Goal: Task Accomplishment & Management: Complete application form

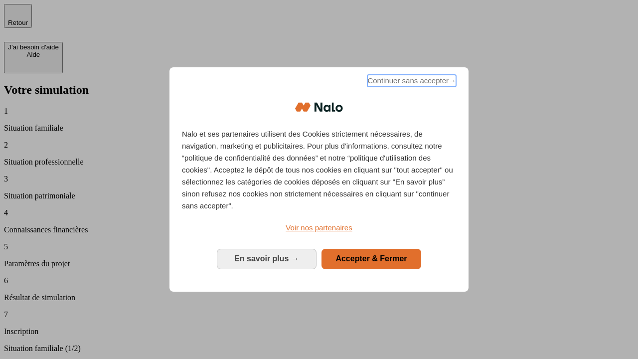
click at [411, 82] on span "Continuer sans accepter →" at bounding box center [411, 81] width 89 height 12
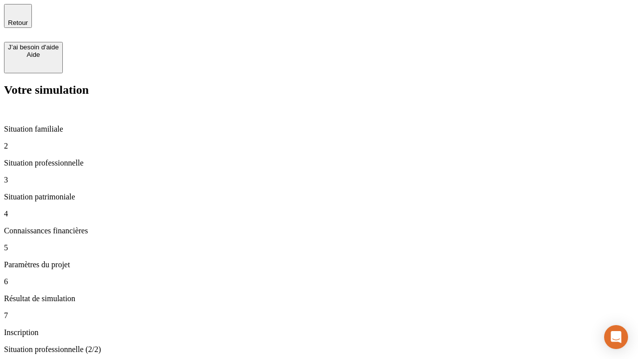
type input "30 000"
type input "40 000"
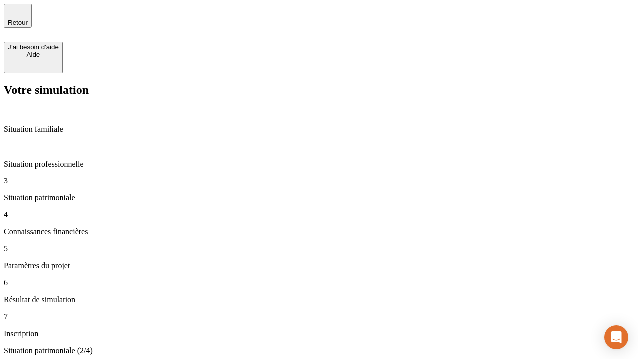
type input "1 100"
type input "20"
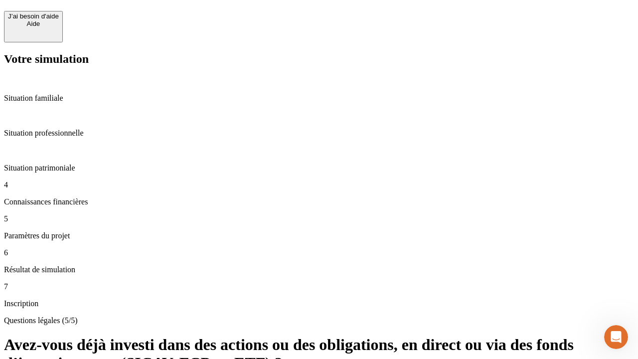
scroll to position [24, 0]
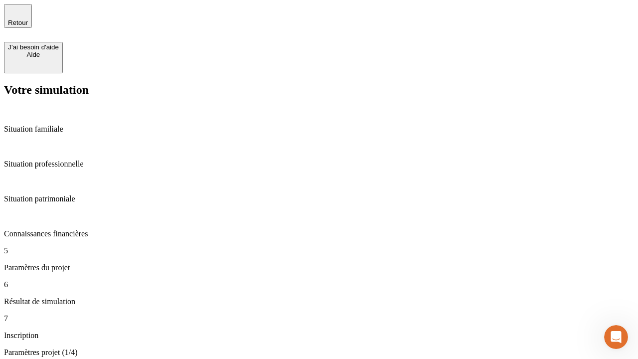
type input "40"
type input "62"
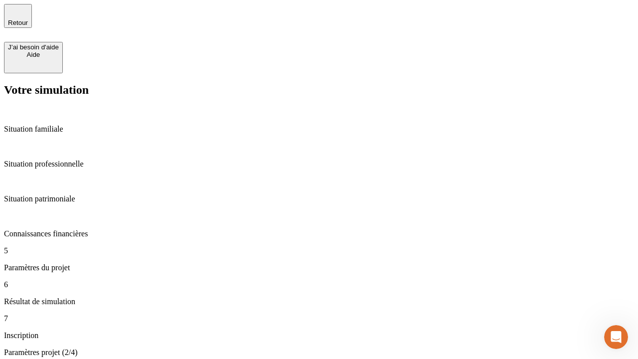
type input "50 000"
type input "640"
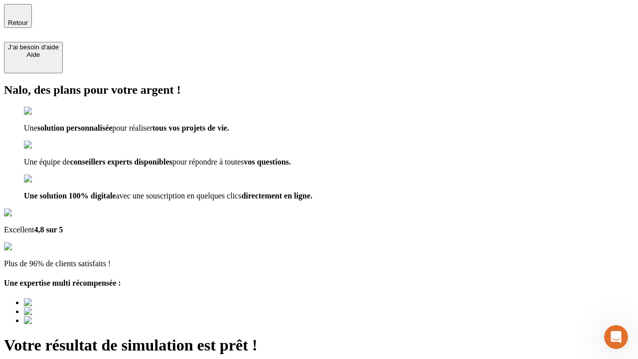
type input "[EMAIL_ADDRESS][DOMAIN_NAME]"
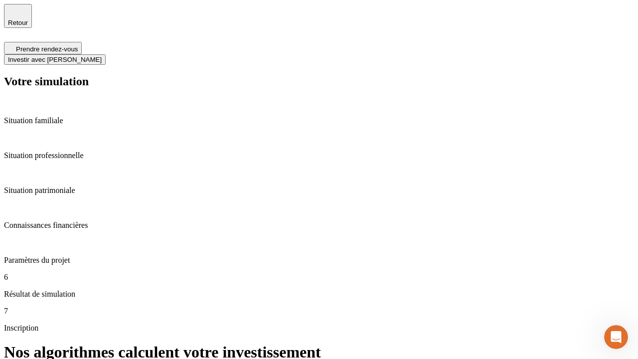
scroll to position [4, 0]
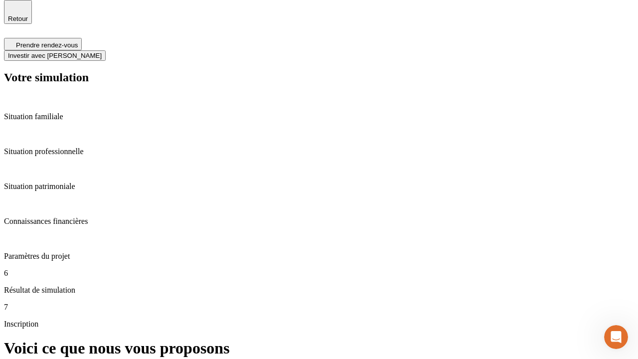
click at [102, 52] on span "Investir avec [PERSON_NAME]" at bounding box center [55, 55] width 94 height 7
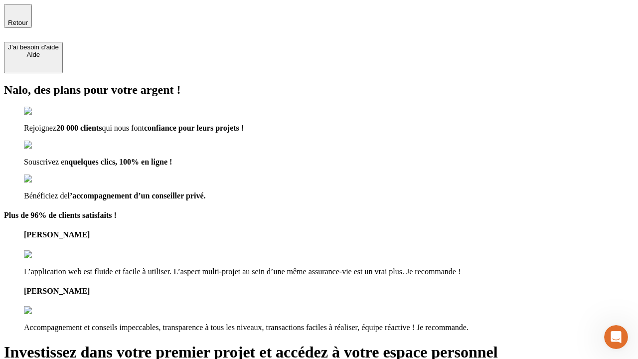
type input "[PERSON_NAME][EMAIL_ADDRESS][DOMAIN_NAME]"
